Goal: Task Accomplishment & Management: Manage account settings

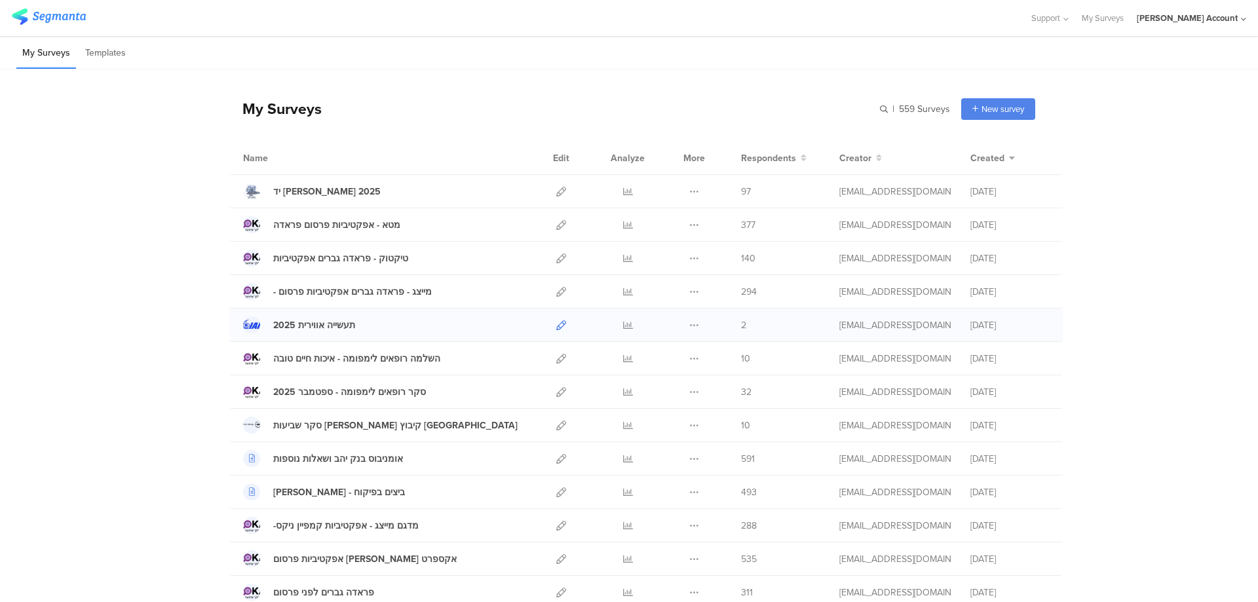
click at [556, 324] on icon at bounding box center [561, 325] width 10 height 10
click at [626, 392] on icon at bounding box center [628, 392] width 10 height 10
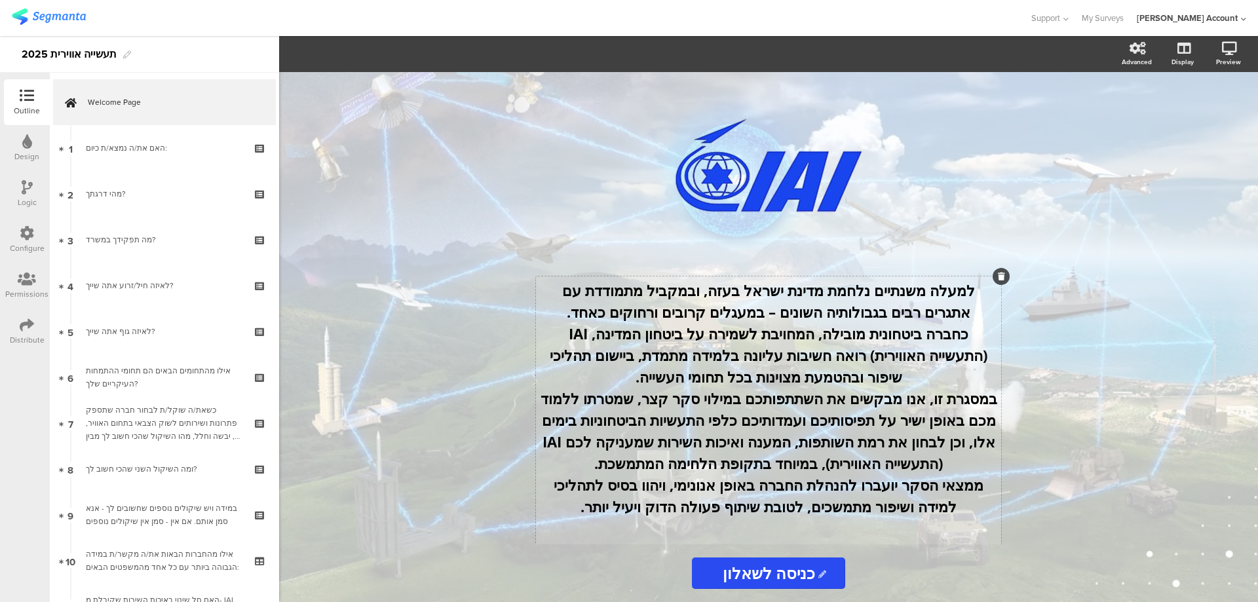
scroll to position [330, 0]
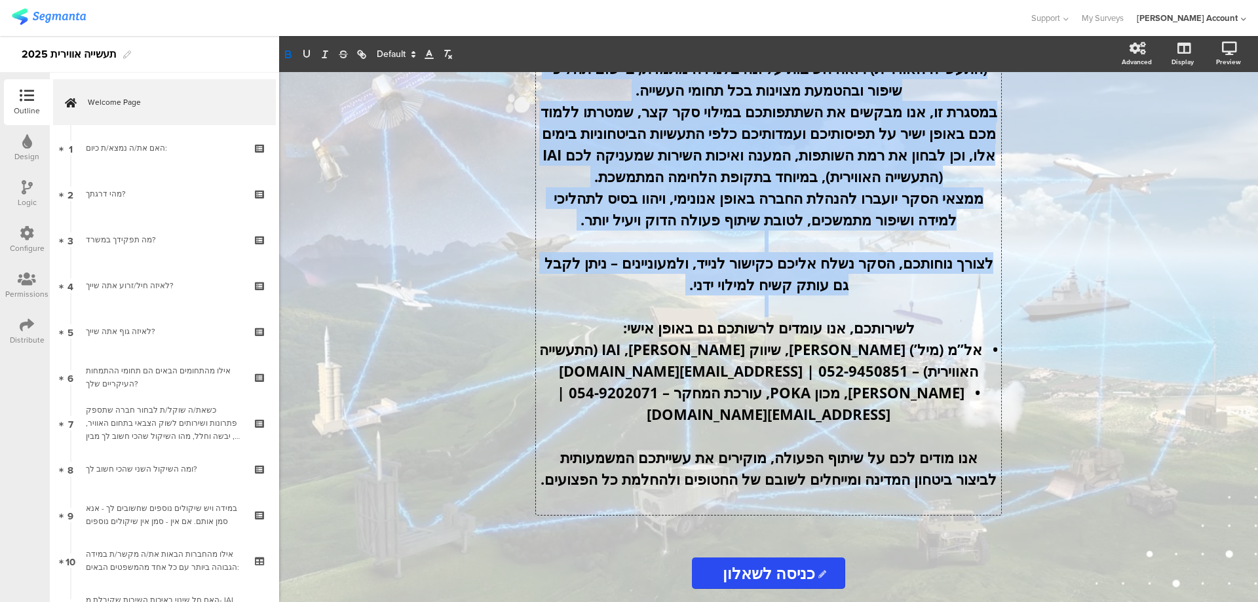
drag, startPoint x: 983, startPoint y: 288, endPoint x: 671, endPoint y: 275, distance: 312.2
click at [671, 275] on div "למעלה משנתיים נלחמת מדינת ישראל בעזה, ובמקביל מתמודדת עם אתגרים רבים בגבולותיה …" at bounding box center [768, 253] width 465 height 526
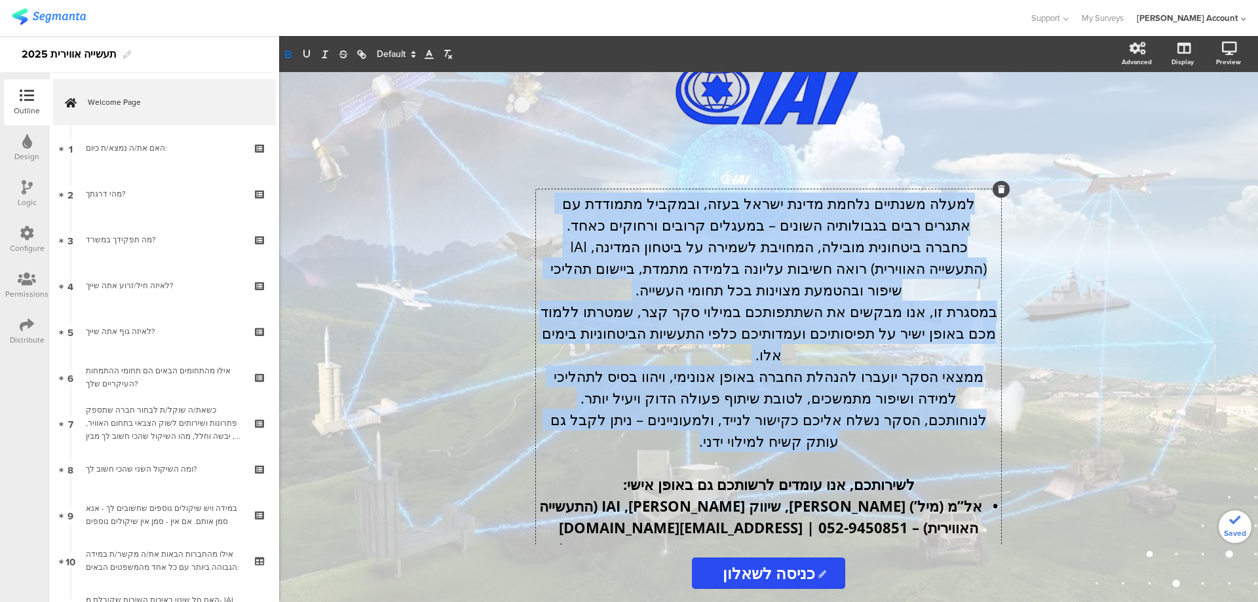
scroll to position [0, 0]
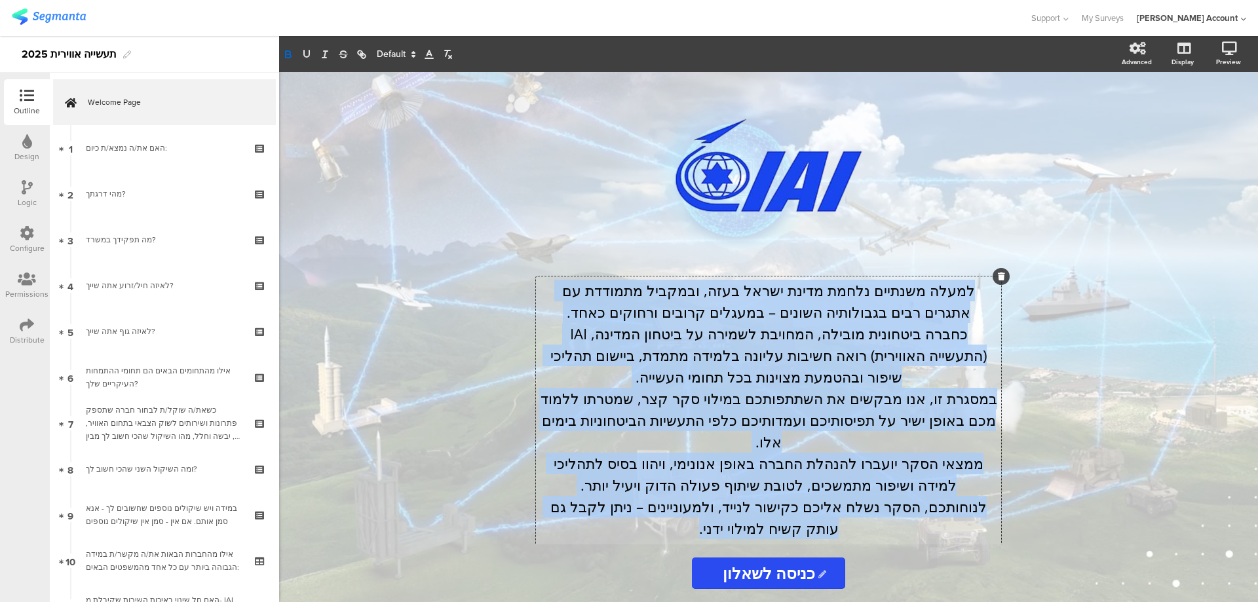
drag, startPoint x: 708, startPoint y: 288, endPoint x: 999, endPoint y: 279, distance: 291.1
click at [999, 279] on div "למעלה משנתיים נלחמת מדינת ישראל בעזה, ובמקביל מתמודדת עם אתגרים רבים בגבולותיה …" at bounding box center [768, 518] width 465 height 482
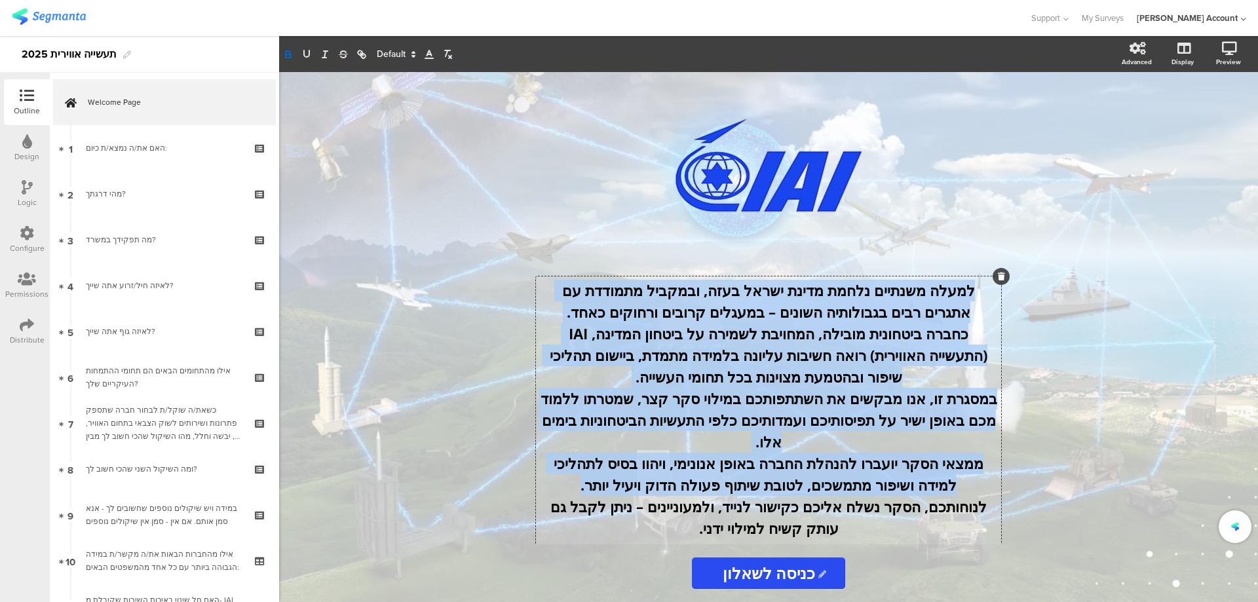
click at [932, 318] on strong "למעלה משנתיים נלחמת מדינת ישראל בעזה, ובמקביל מתמודדת עם אתגרים רבים בגבולותיה …" at bounding box center [766, 300] width 417 height 41
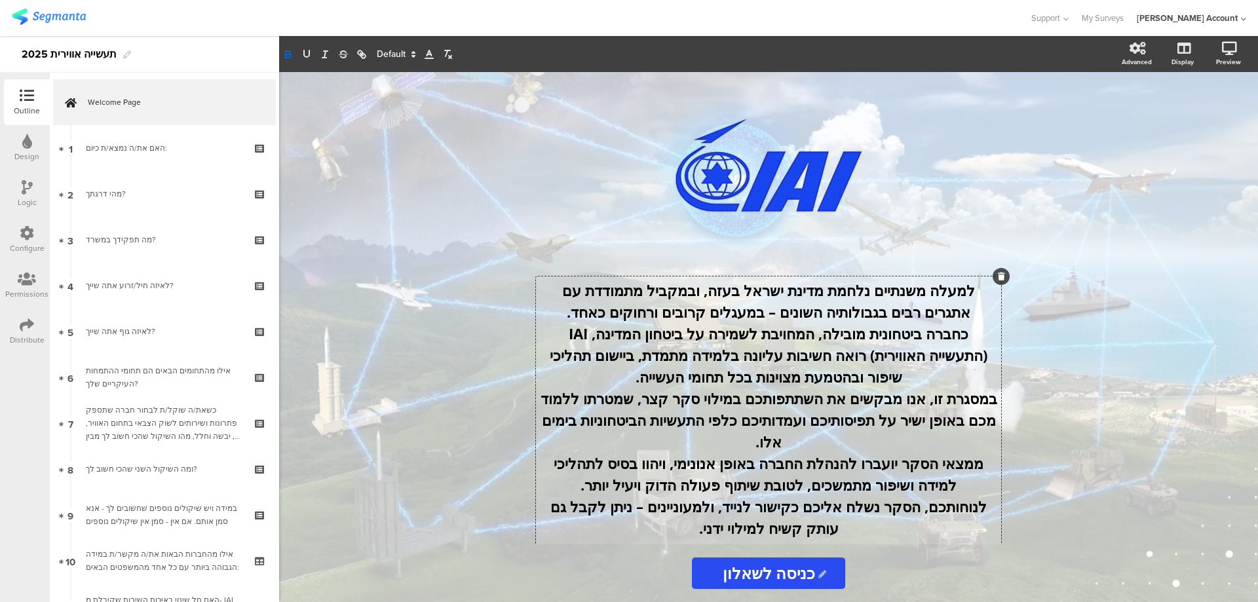
click at [594, 378] on p "כחברה ביטחונית מובילה, המחויבת לשמירה על ביטחון המדינה, IAI (התעשייה האווירית) …" at bounding box center [768, 355] width 459 height 65
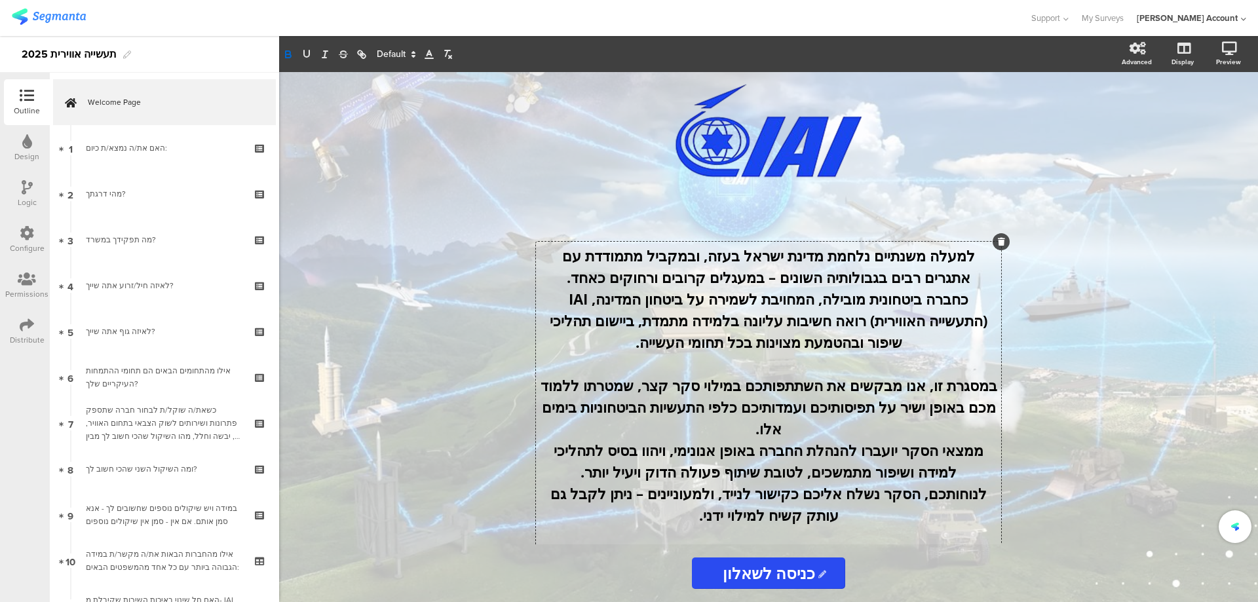
scroll to position [87, 0]
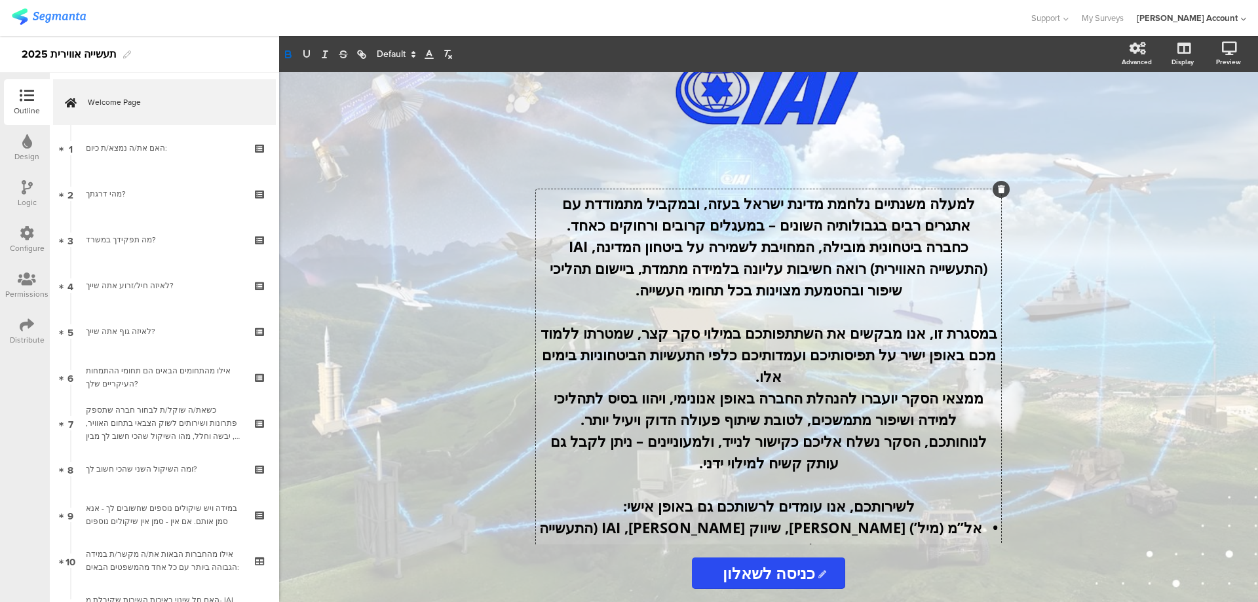
click at [662, 375] on p "במסגרת זו, אנו מבקשים את השתתפותכם במילוי סקר קצר, שמטרתו ללמוד מכם באופן ישיר …" at bounding box center [768, 354] width 459 height 65
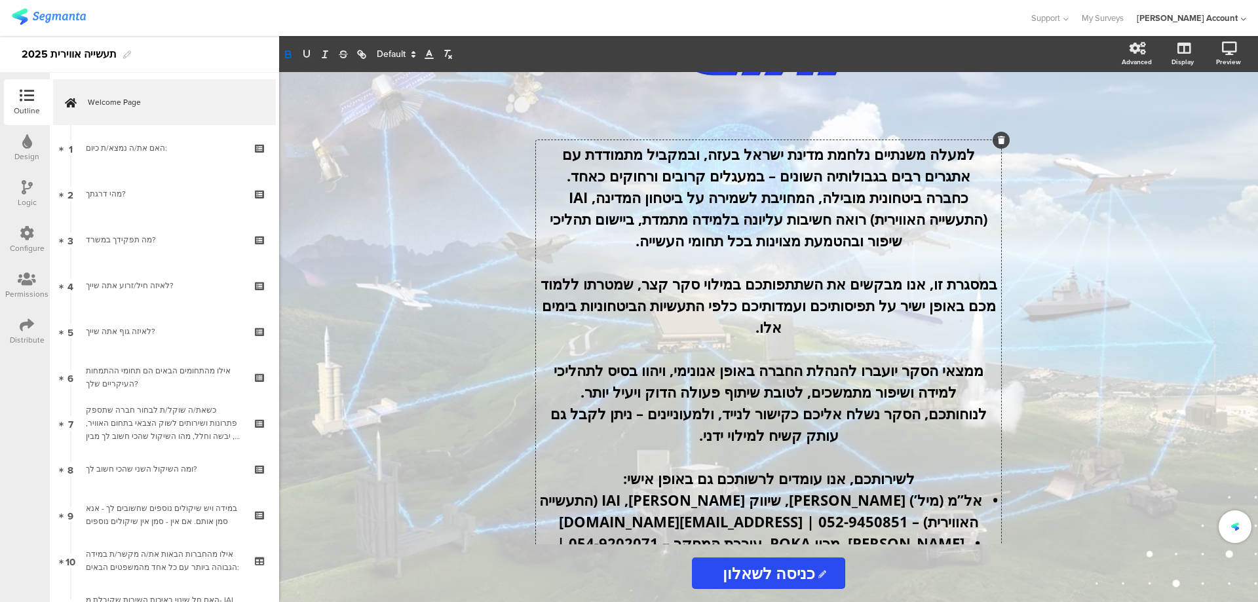
scroll to position [175, 0]
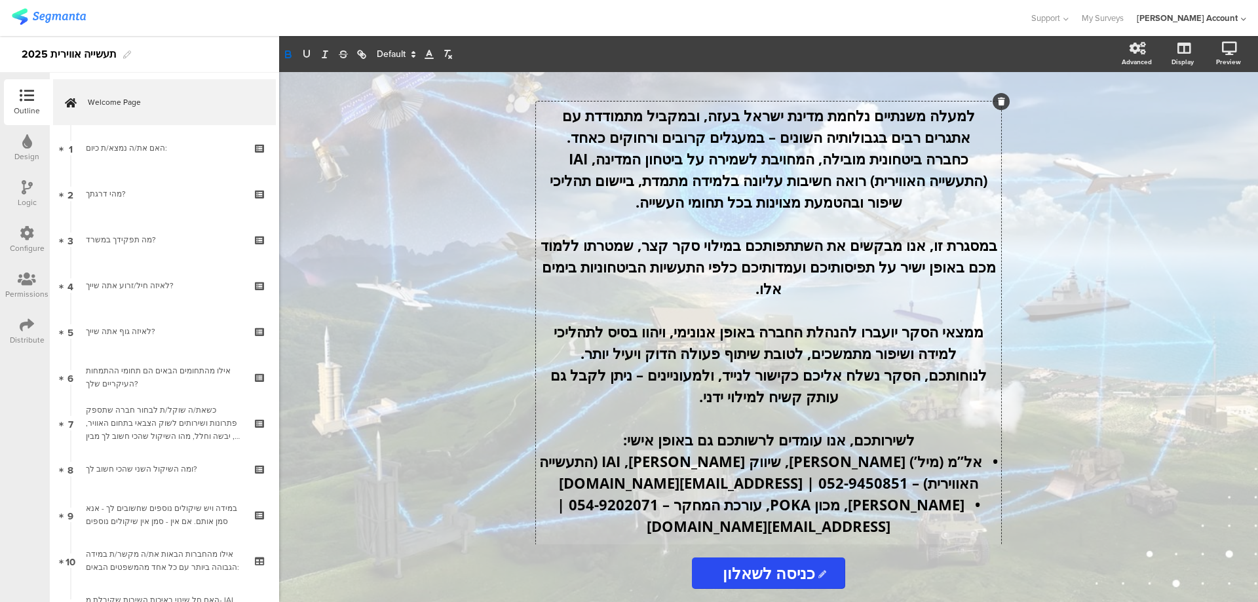
click at [568, 358] on p "ממצאי הסקר יועברו להנהלת החברה באופן אנונימי, ויהוו בסיס לתהליכי למידה ושיפור מ…" at bounding box center [768, 342] width 459 height 43
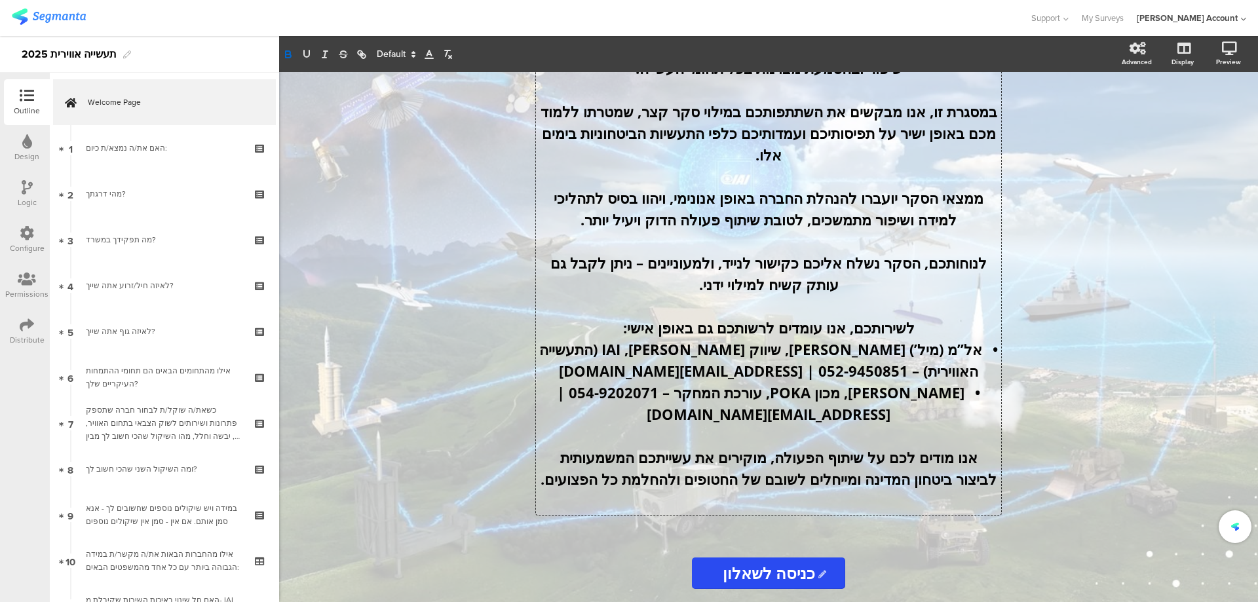
scroll to position [330, 0]
